Goal: Task Accomplishment & Management: Use online tool/utility

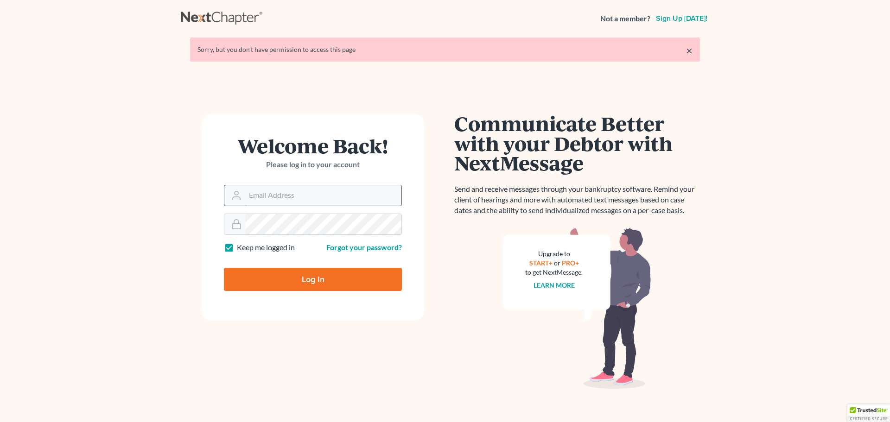
click at [322, 197] on input "Email Address" at bounding box center [323, 195] width 156 height 20
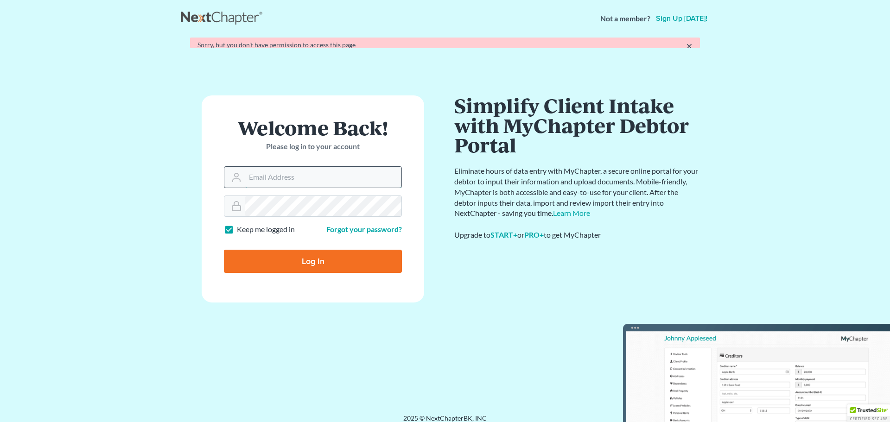
type input "[PERSON_NAME][EMAIL_ADDRESS][DOMAIN_NAME]"
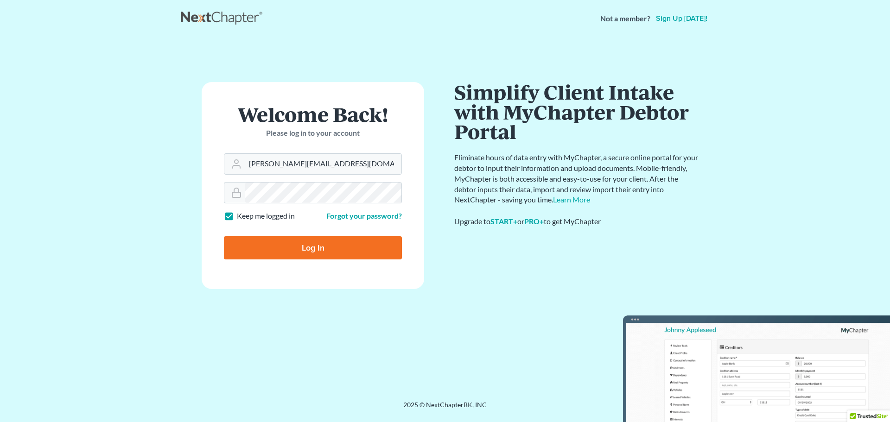
click at [312, 249] on input "Log In" at bounding box center [313, 247] width 178 height 23
type input "Thinking..."
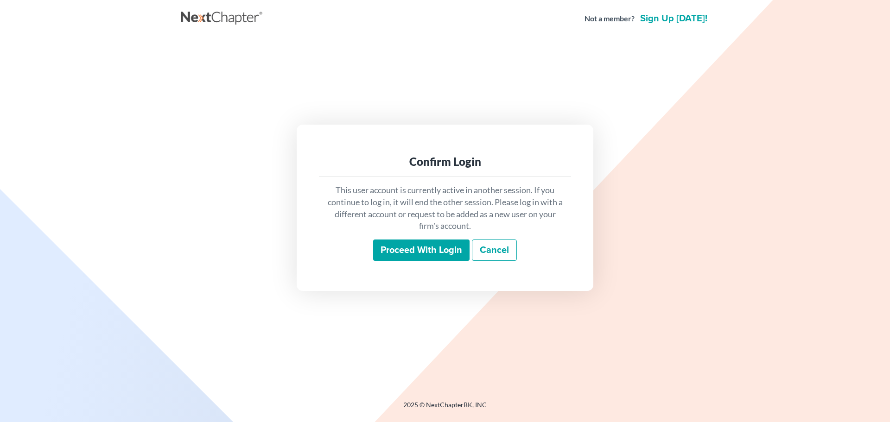
click at [410, 251] on input "Proceed with login" at bounding box center [421, 250] width 96 height 21
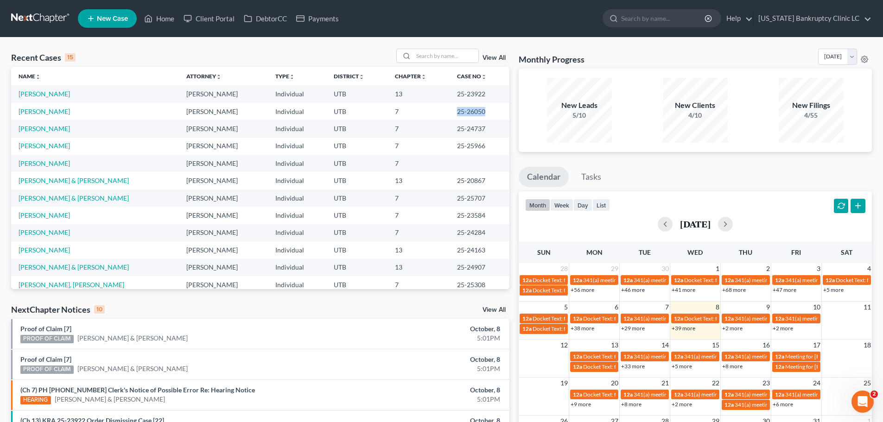
drag, startPoint x: 479, startPoint y: 110, endPoint x: 430, endPoint y: 110, distance: 48.6
click at [430, 110] on tr "Wilkinson, David Aaron Nilsen Individual UTB 7 25-26050" at bounding box center [260, 111] width 498 height 17
copy tr "25-26050"
